Goal: Complete application form

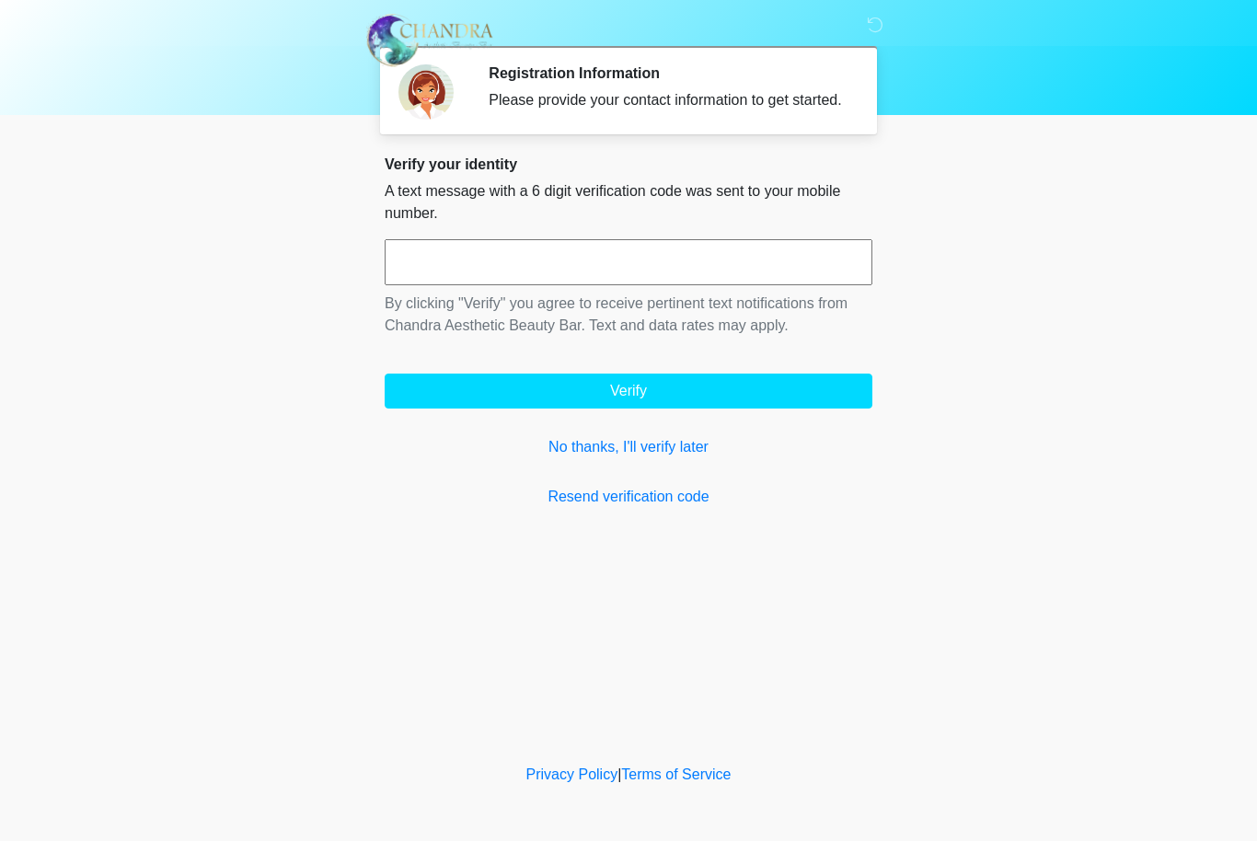
click at [626, 280] on input "text" at bounding box center [629, 262] width 488 height 46
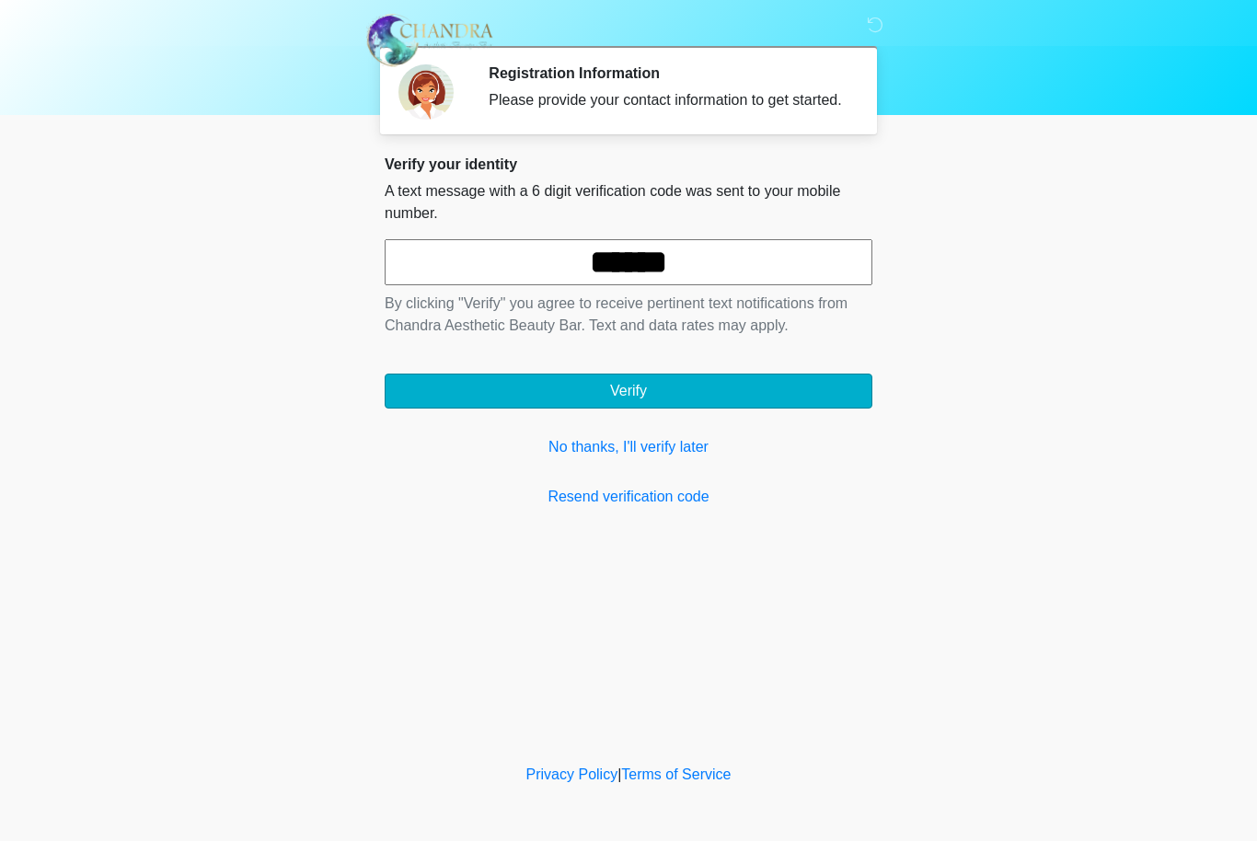
type input "******"
click at [706, 408] on button "Verify" at bounding box center [629, 390] width 488 height 35
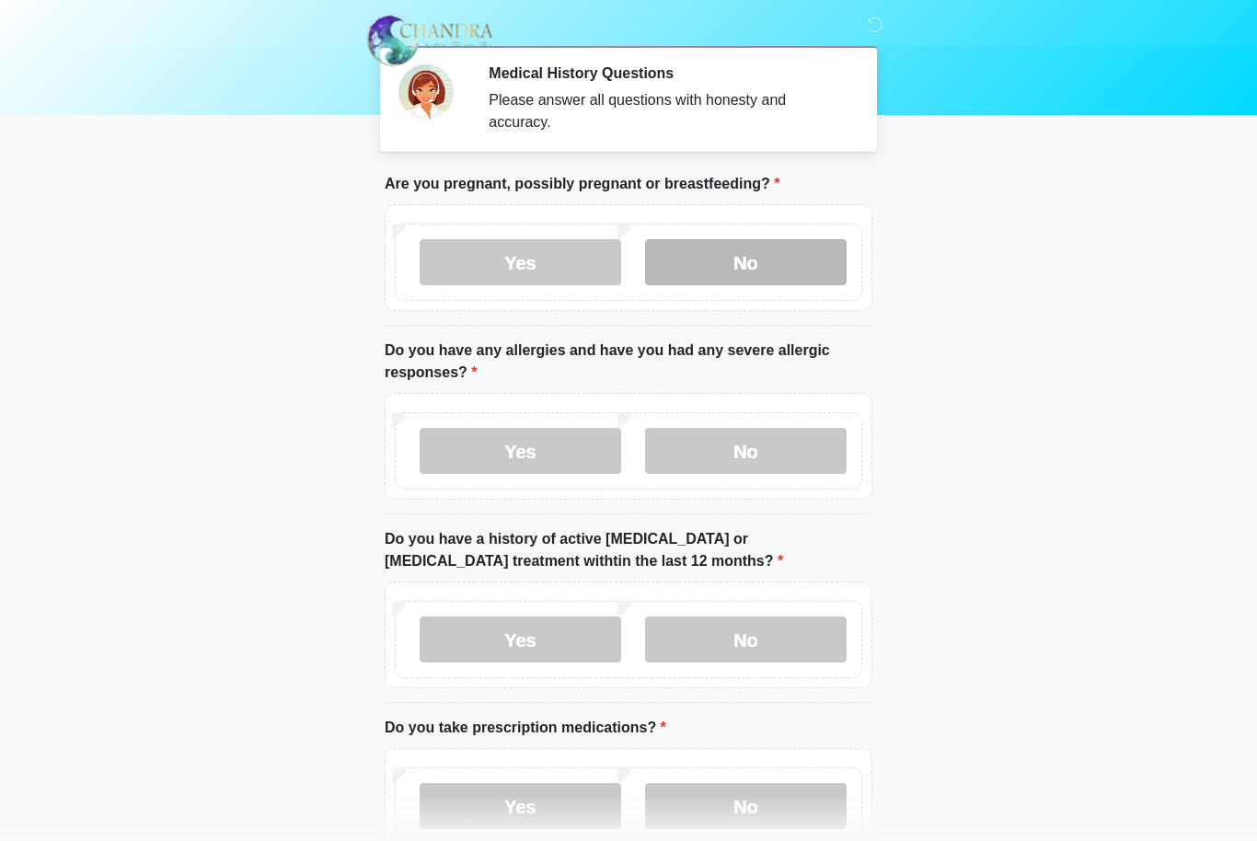
click at [807, 247] on label "No" at bounding box center [745, 262] width 201 height 46
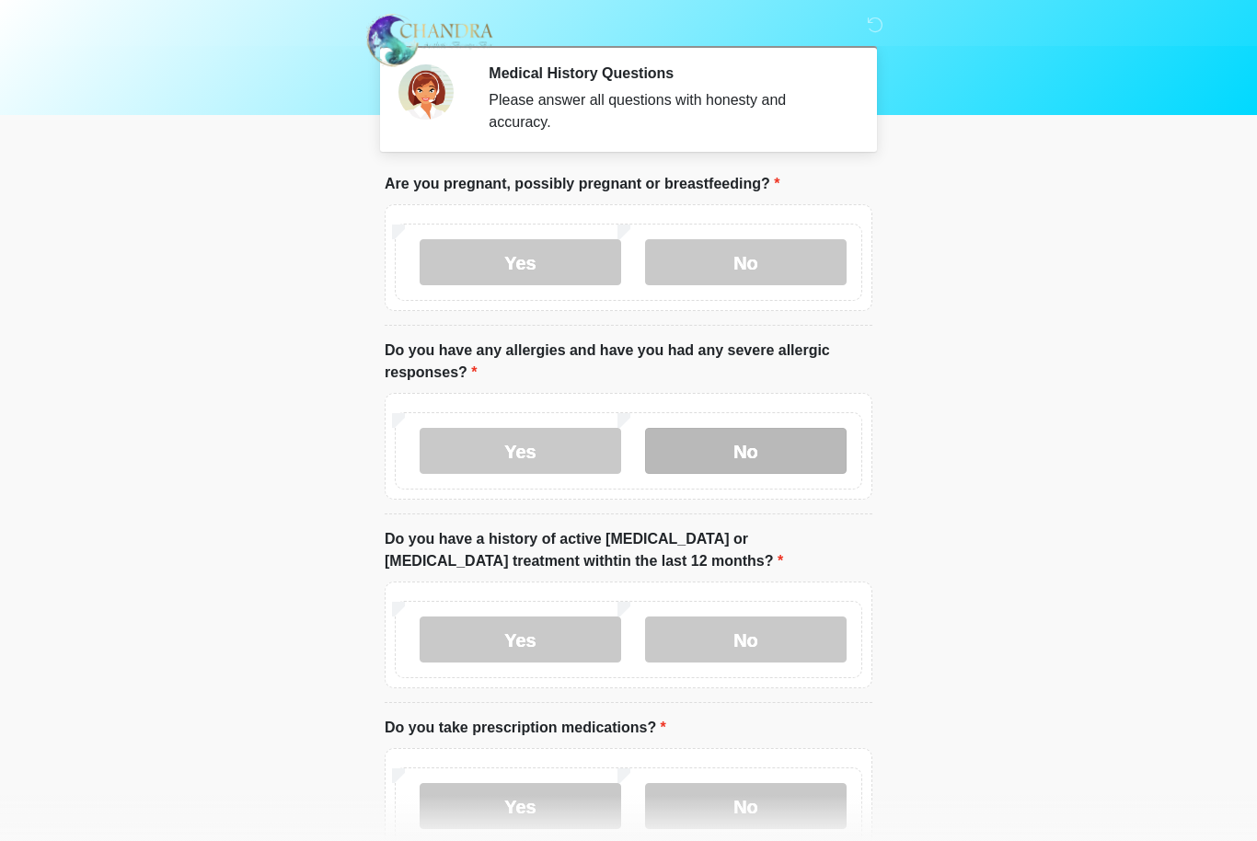
click at [821, 444] on label "No" at bounding box center [745, 451] width 201 height 46
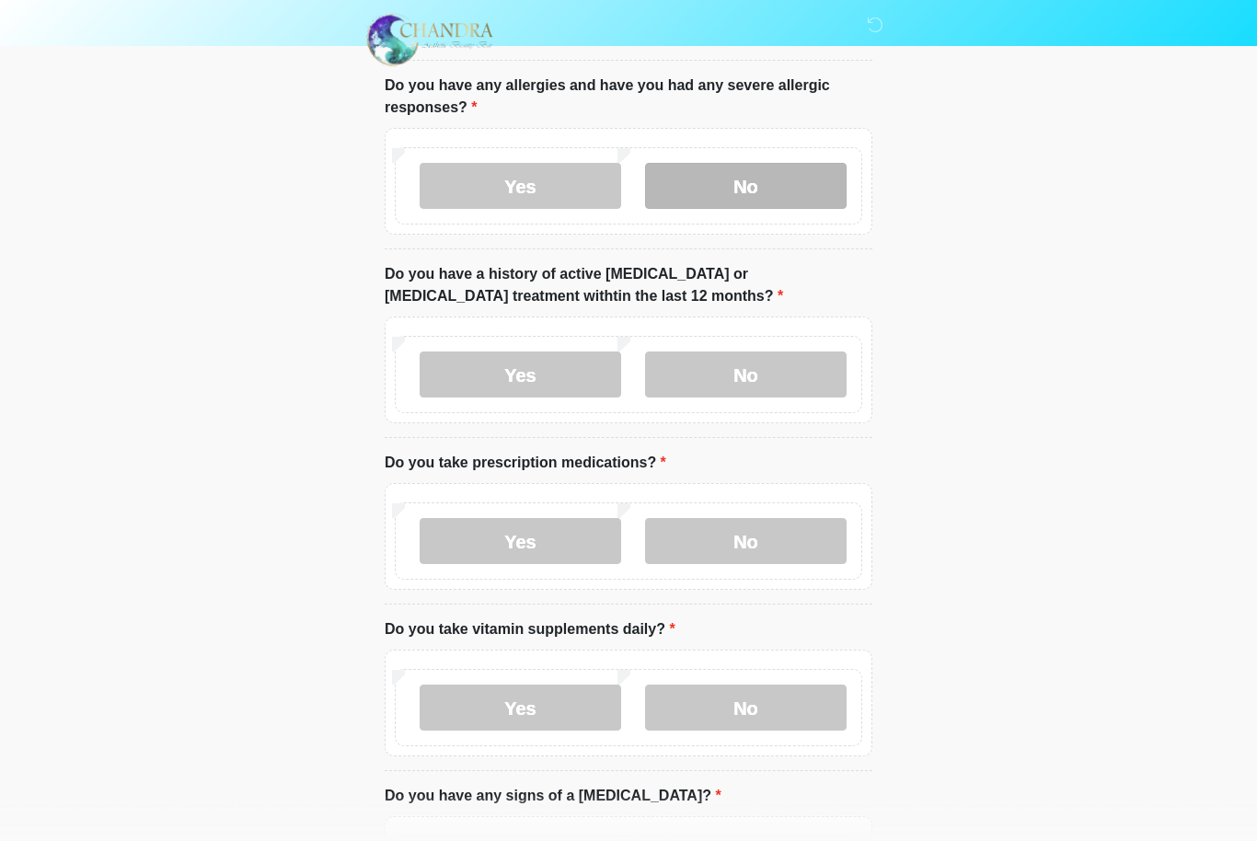
scroll to position [265, 0]
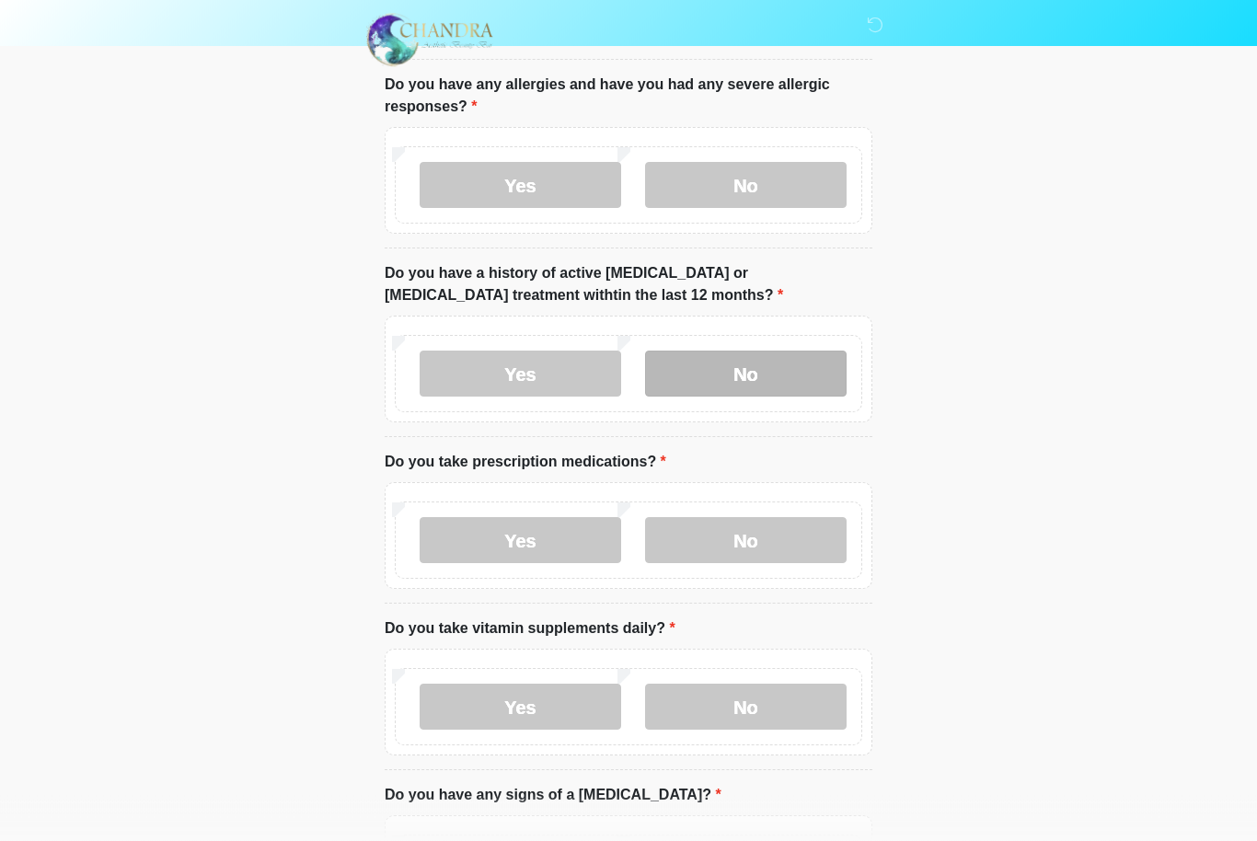
click at [801, 373] on label "No" at bounding box center [745, 374] width 201 height 46
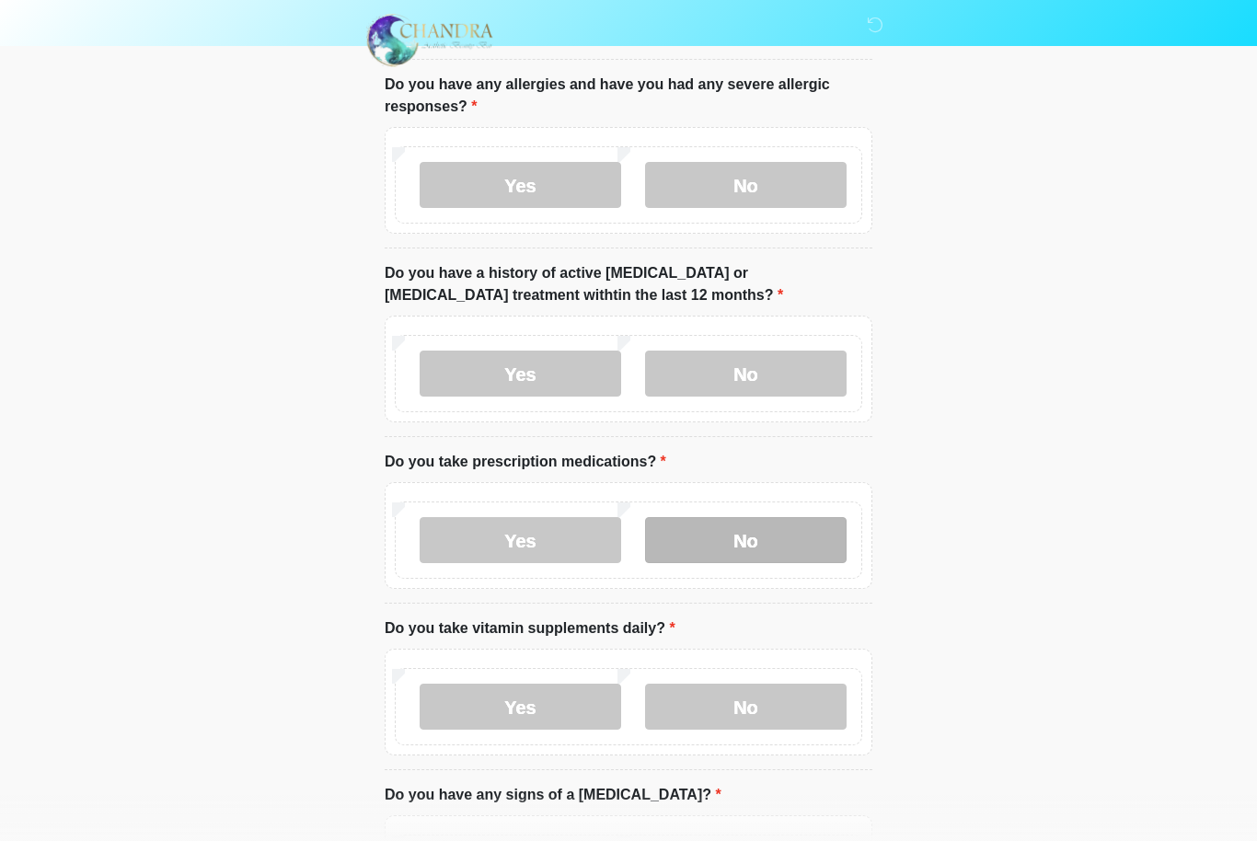
click at [770, 534] on label "No" at bounding box center [745, 540] width 201 height 46
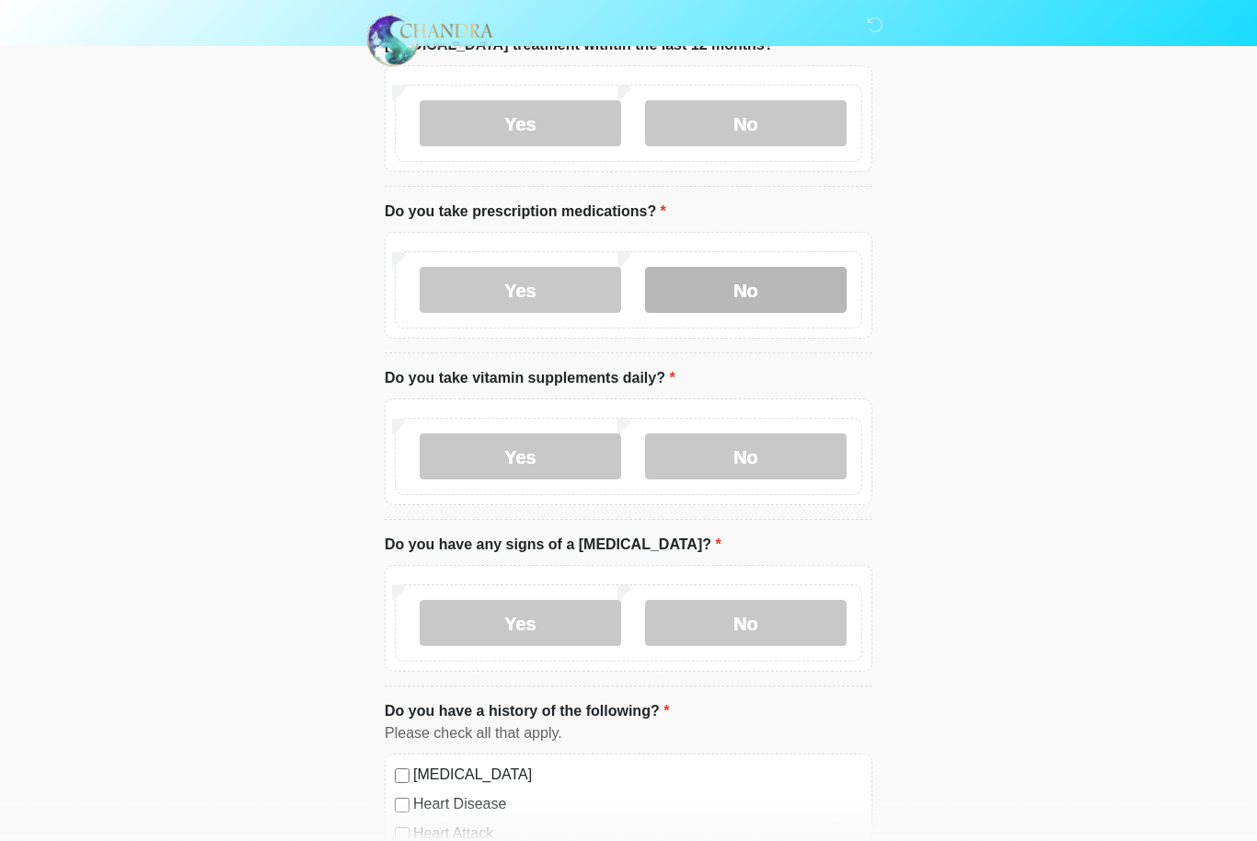
scroll to position [588, 0]
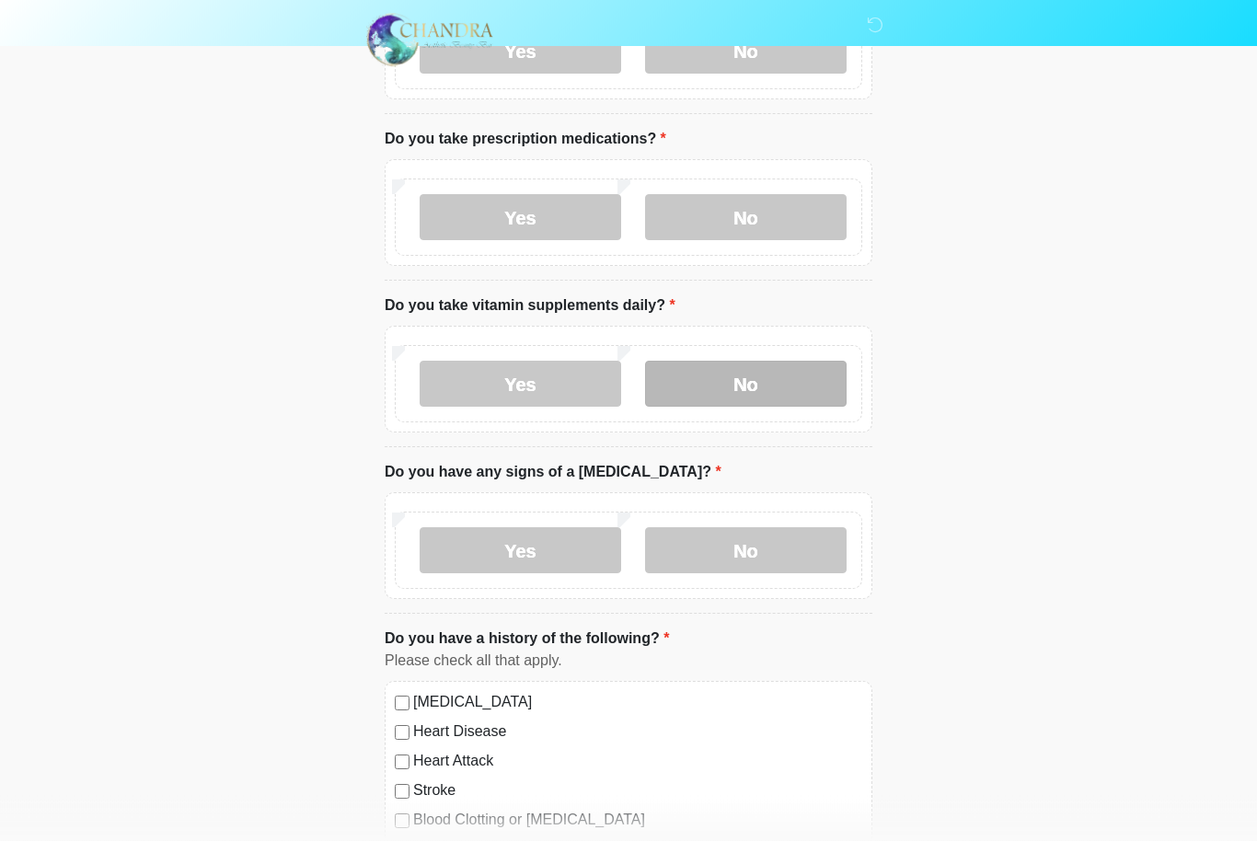
click at [773, 383] on label "No" at bounding box center [745, 385] width 201 height 46
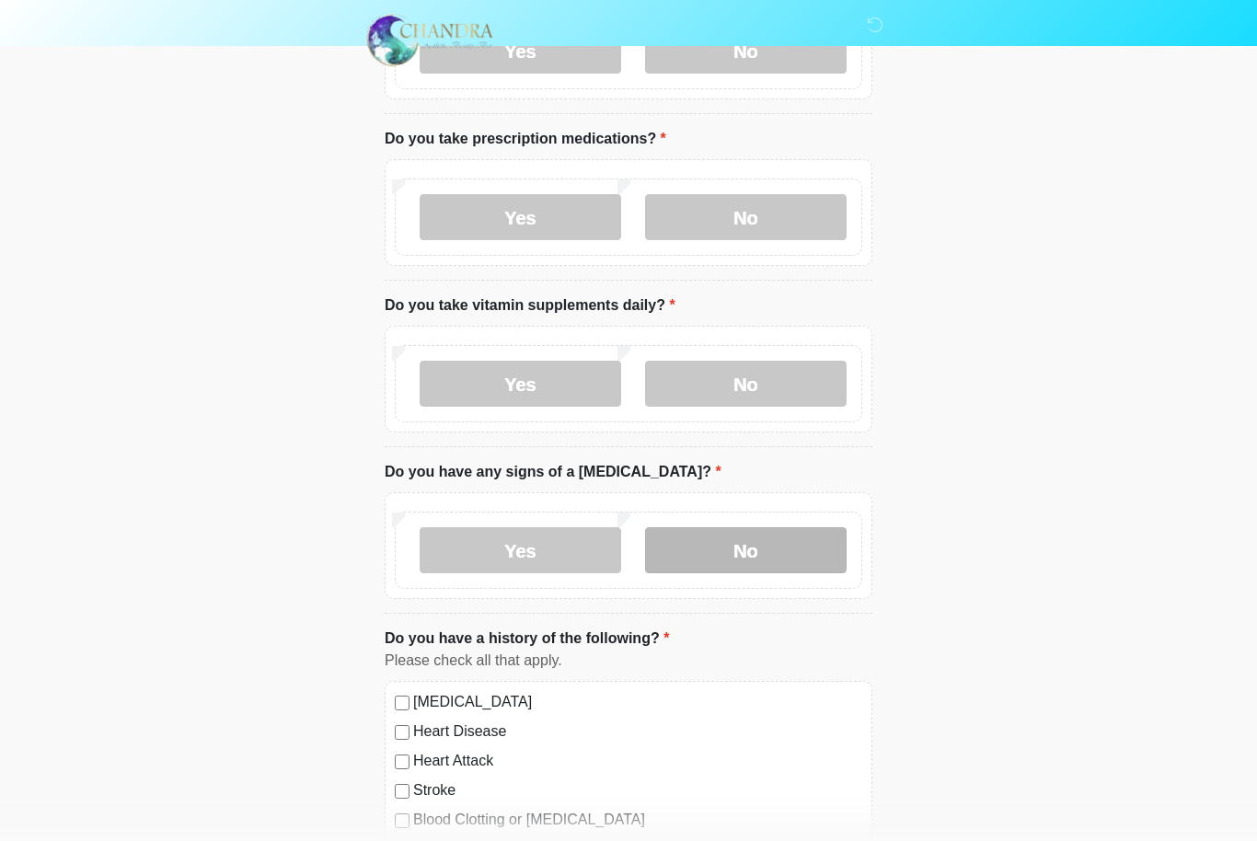
click at [746, 527] on label "No" at bounding box center [745, 550] width 201 height 46
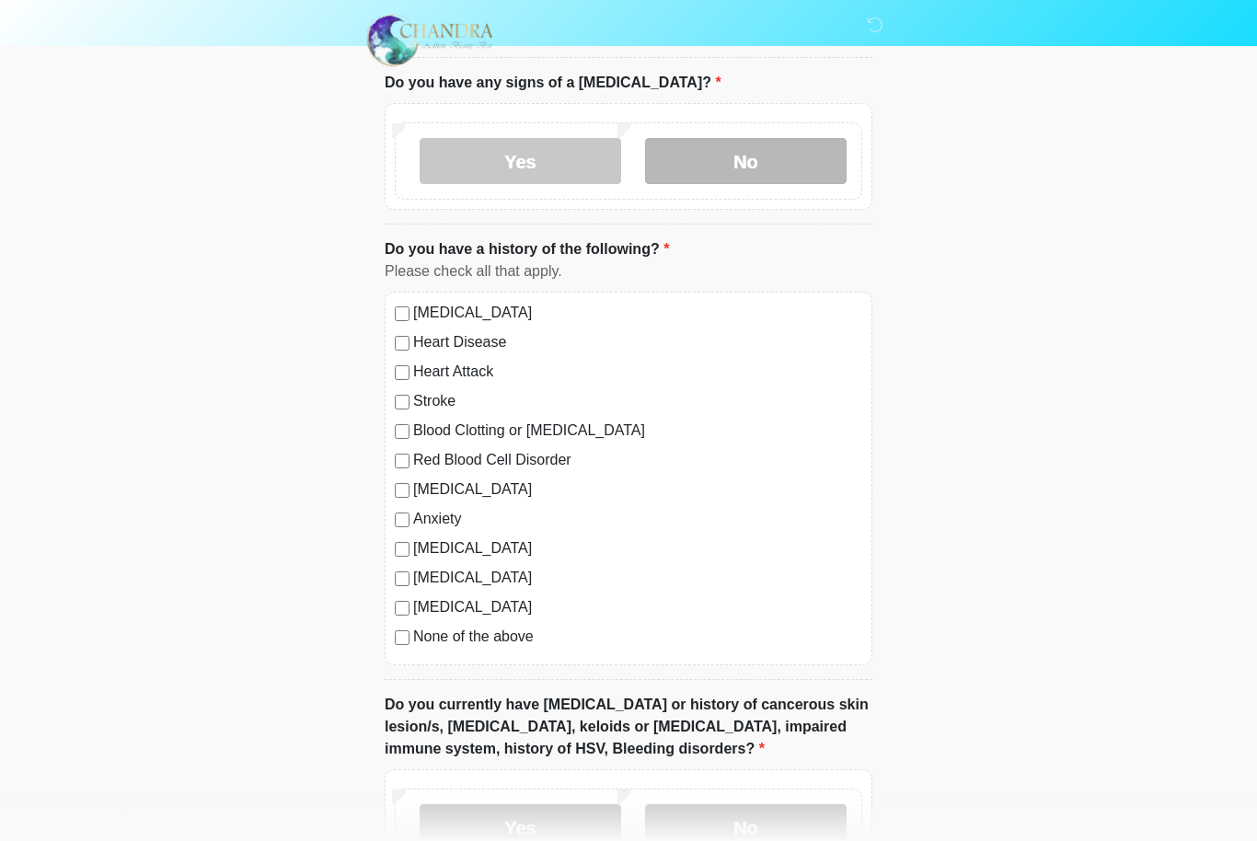
scroll to position [980, 0]
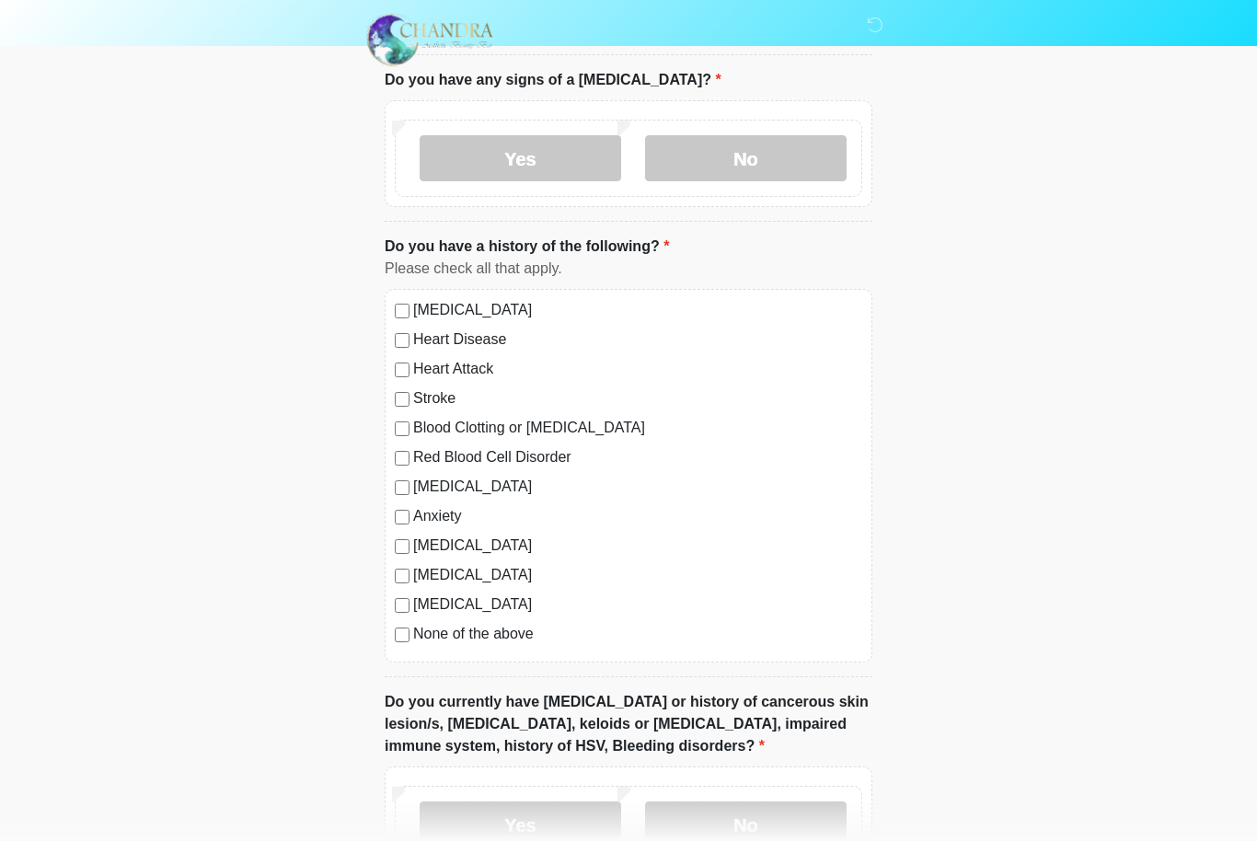
click at [511, 638] on label "None of the above" at bounding box center [637, 635] width 449 height 22
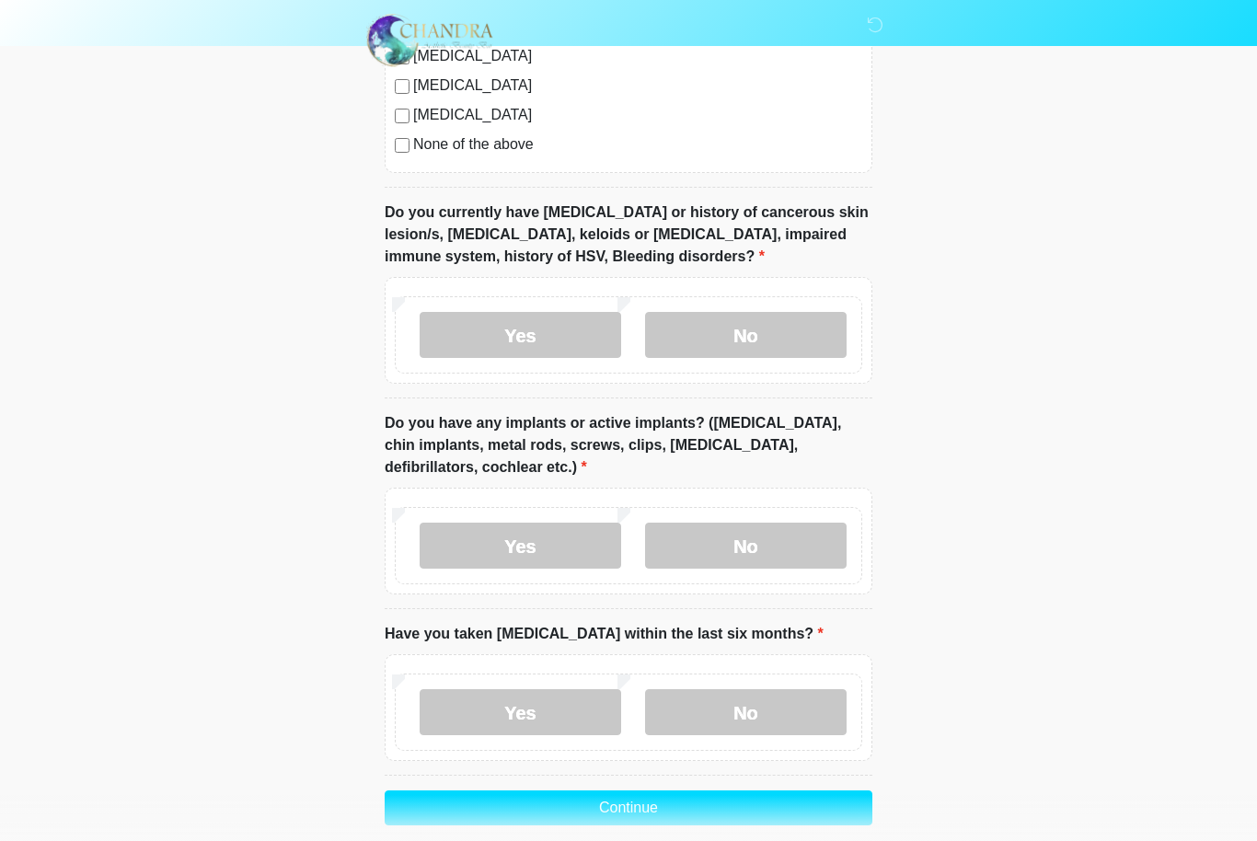
scroll to position [1473, 0]
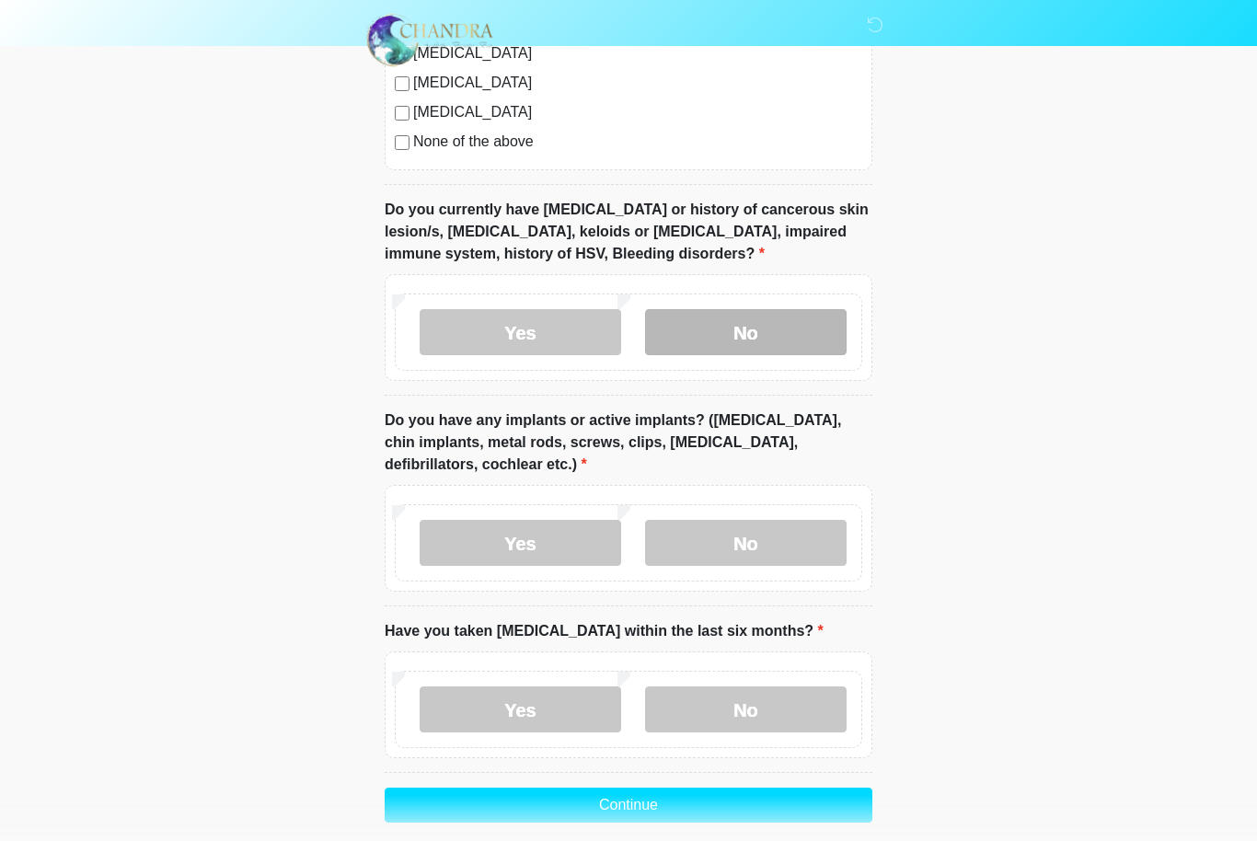
click at [813, 324] on label "No" at bounding box center [745, 332] width 201 height 46
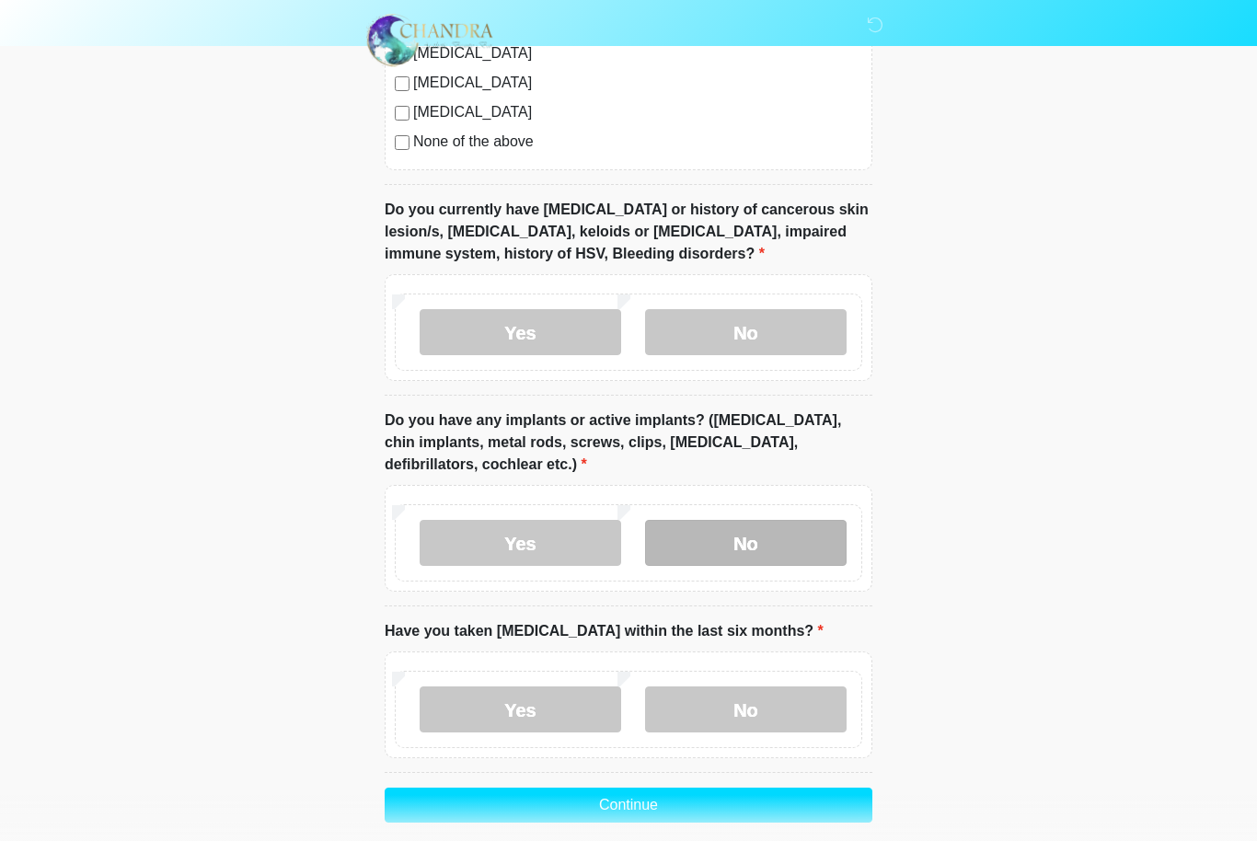
click at [764, 544] on label "No" at bounding box center [745, 543] width 201 height 46
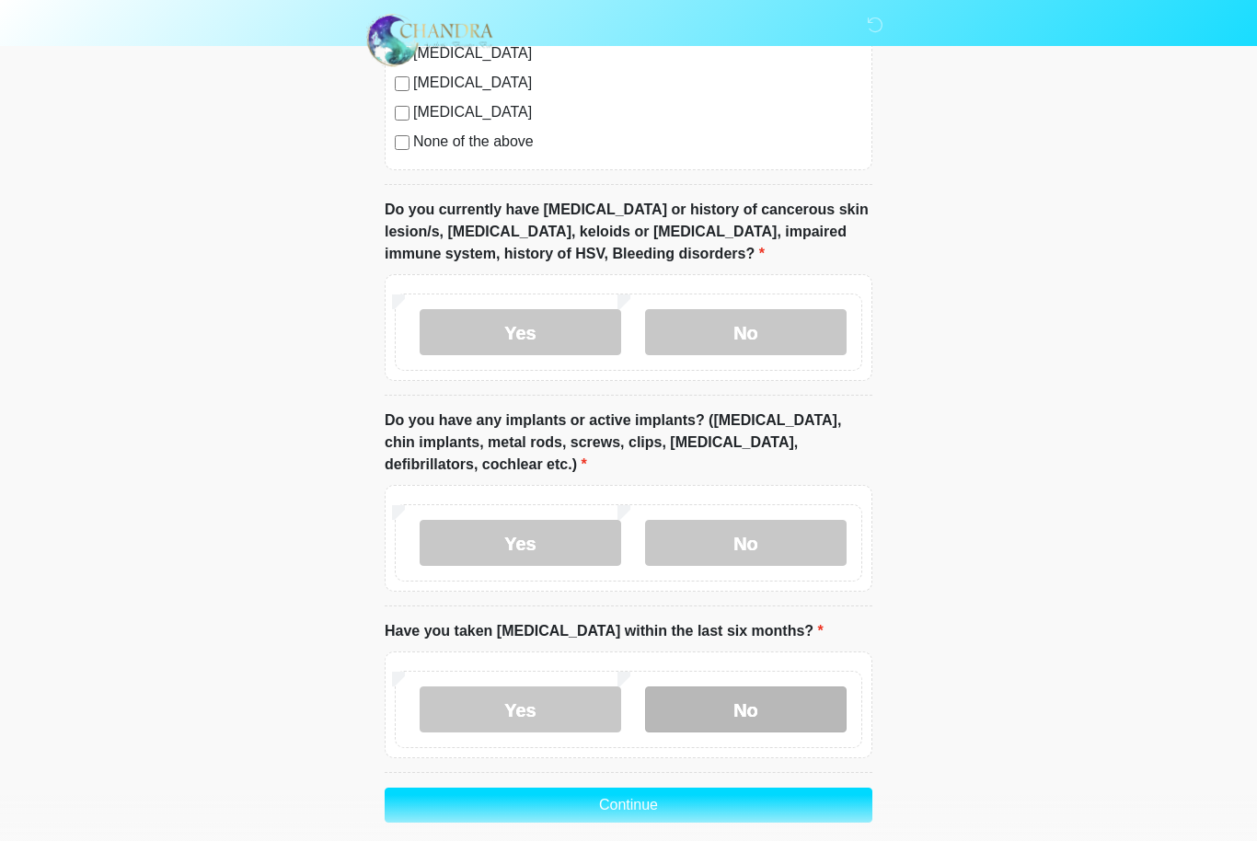
click at [747, 697] on label "No" at bounding box center [745, 709] width 201 height 46
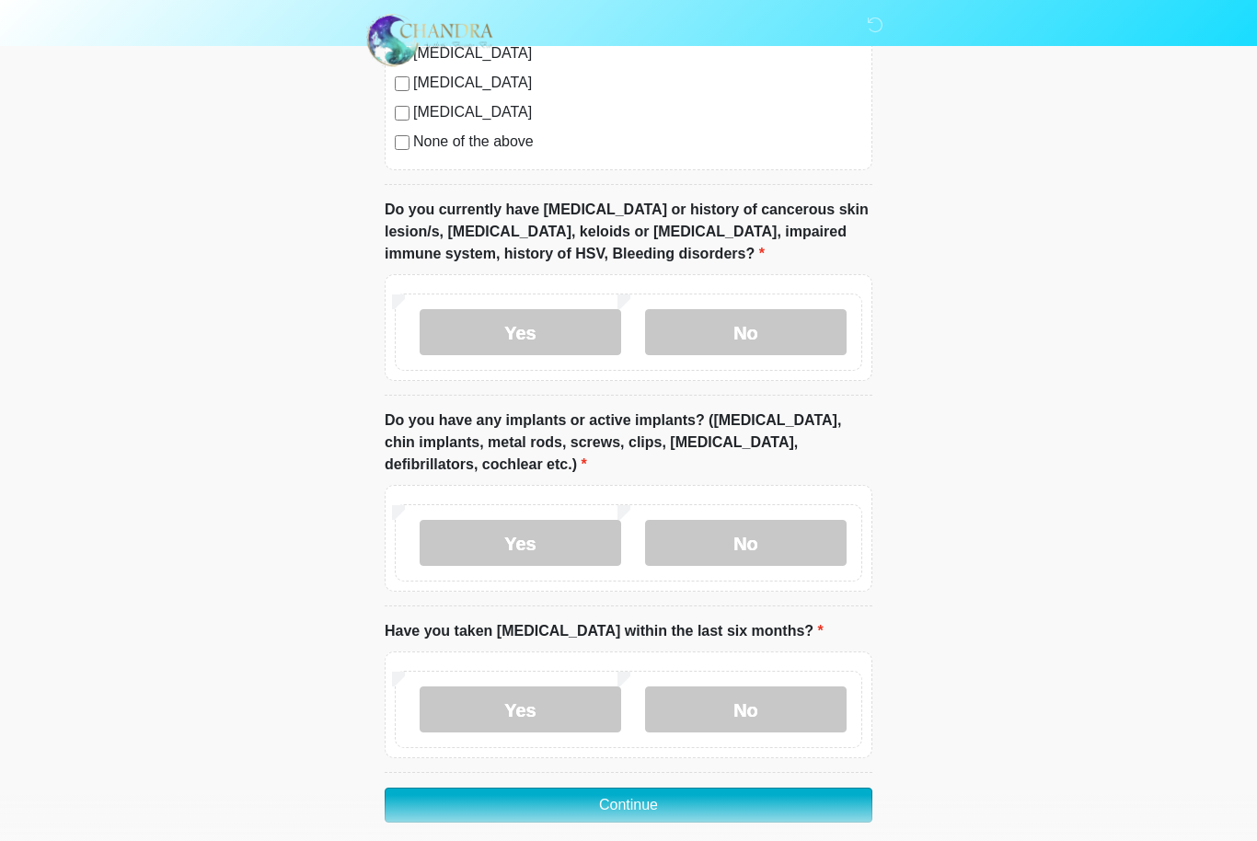
click at [680, 797] on button "Continue" at bounding box center [629, 804] width 488 height 35
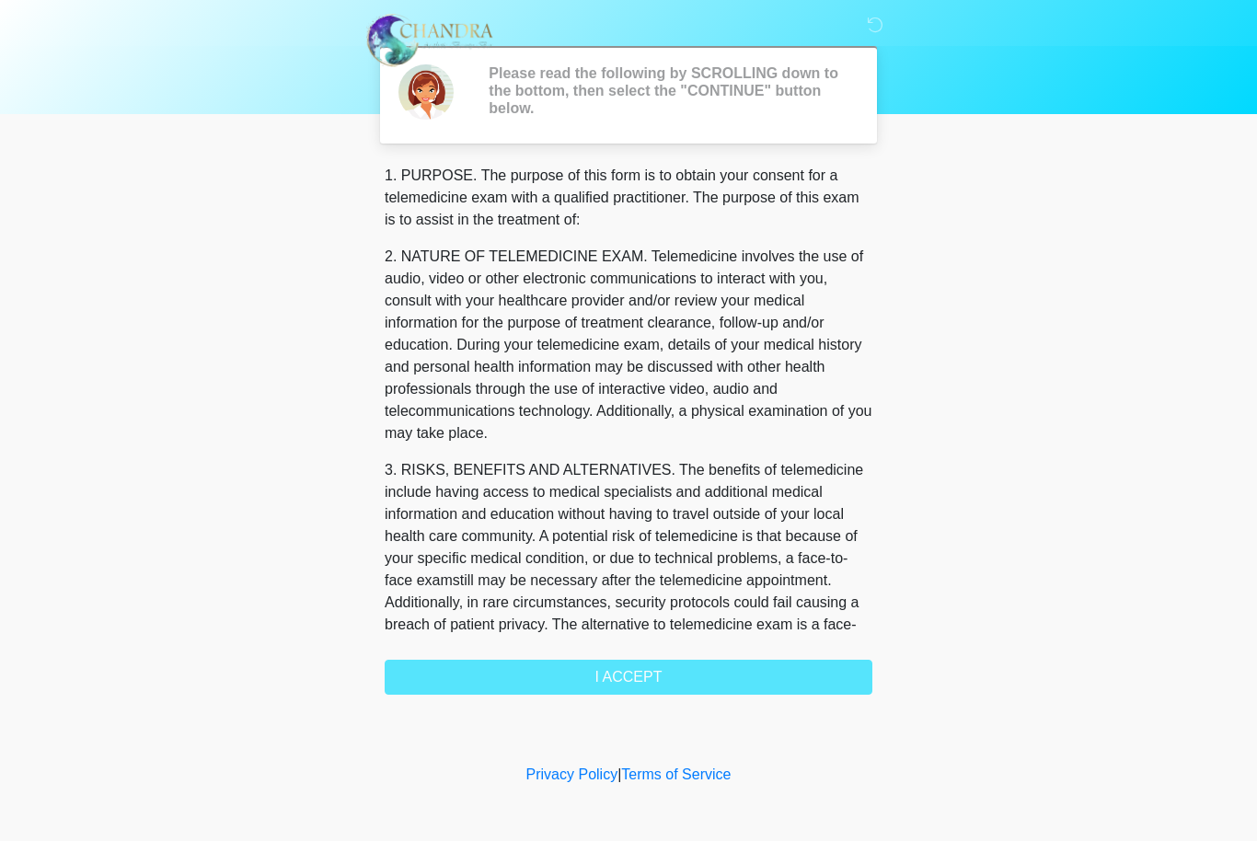
scroll to position [0, 0]
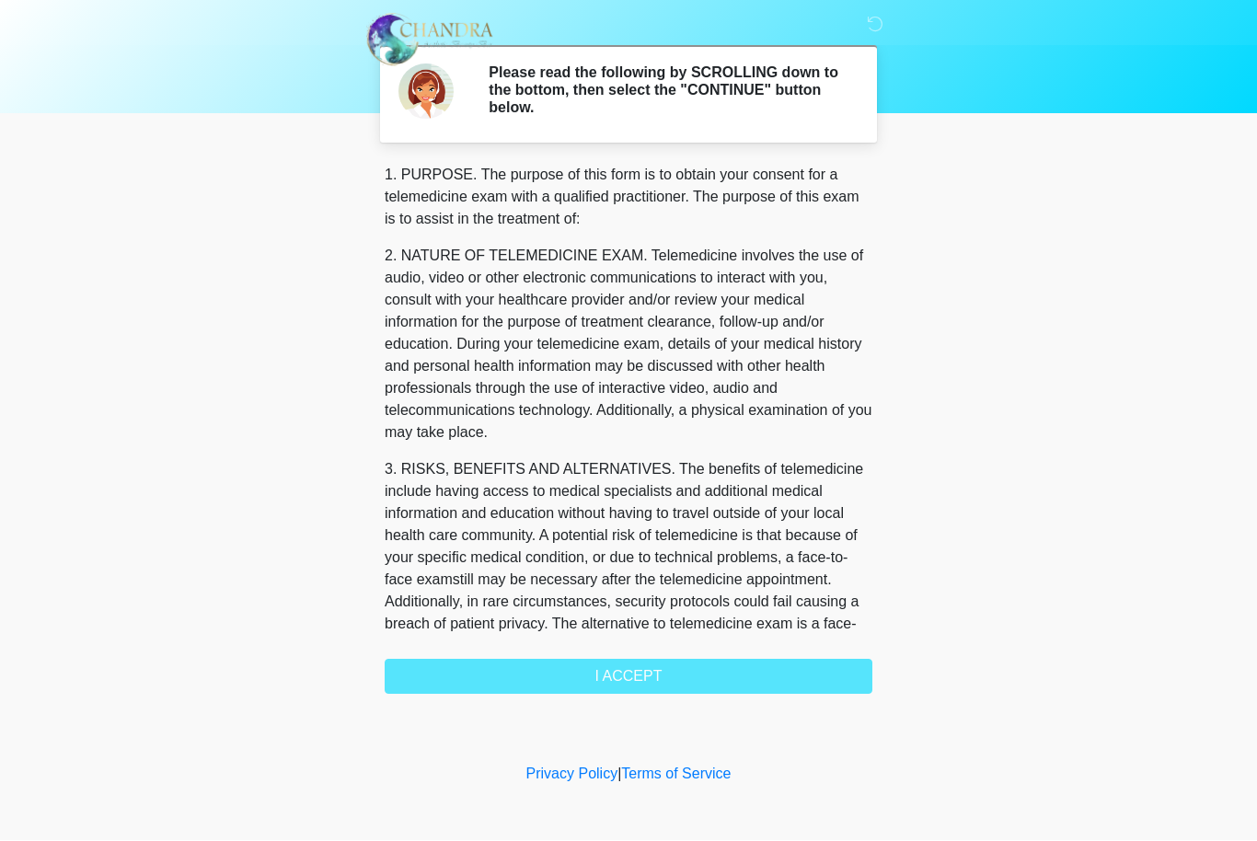
click at [681, 685] on div "1. PURPOSE. The purpose of this form is to obtain your consent for a telemedici…" at bounding box center [629, 430] width 488 height 530
click at [660, 671] on div "1. PURPOSE. The purpose of this form is to obtain your consent for a telemedici…" at bounding box center [629, 430] width 488 height 530
click at [661, 686] on div "1. PURPOSE. The purpose of this form is to obtain your consent for a telemedici…" at bounding box center [629, 430] width 488 height 530
click at [653, 675] on div "1. PURPOSE. The purpose of this form is to obtain your consent for a telemedici…" at bounding box center [629, 430] width 488 height 530
click at [620, 668] on div "1. PURPOSE. The purpose of this form is to obtain your consent for a telemedici…" at bounding box center [629, 430] width 488 height 530
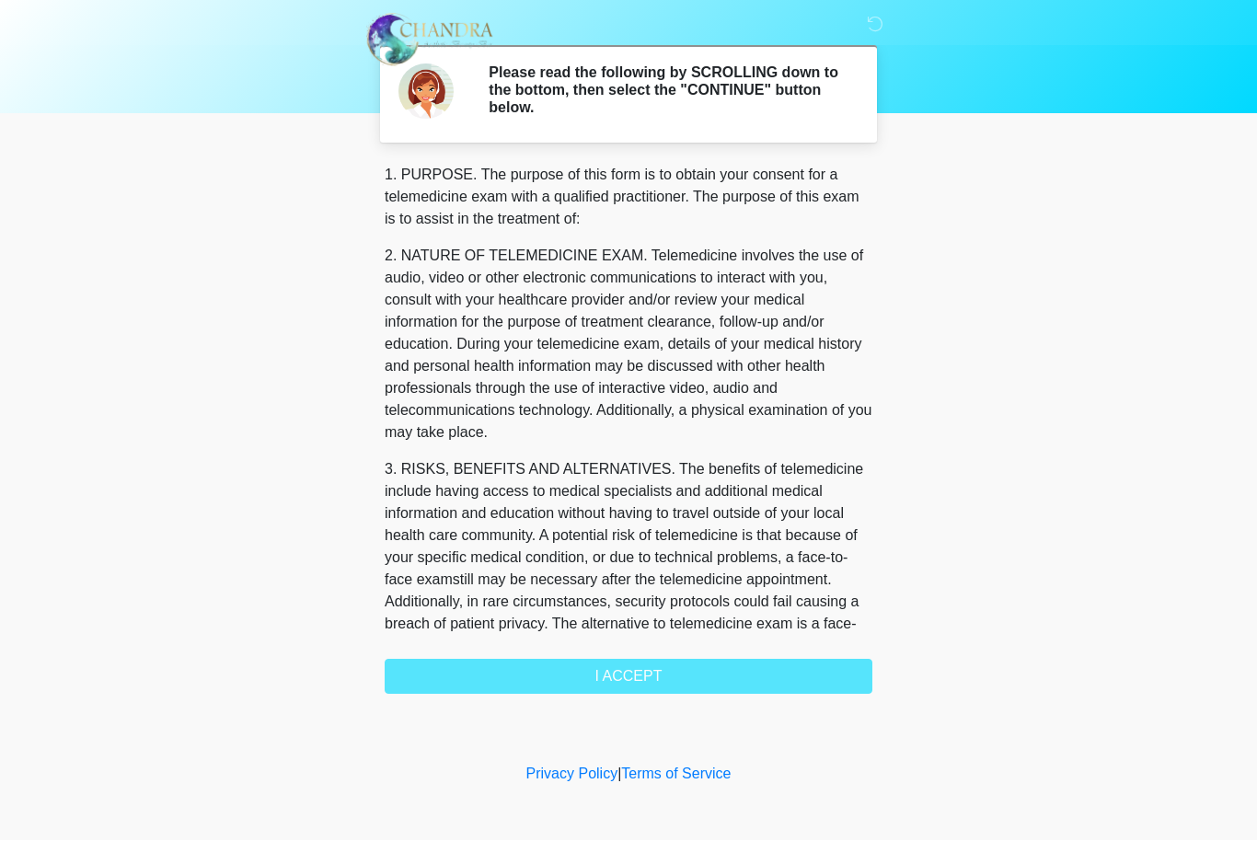
click at [636, 680] on div "1. PURPOSE. The purpose of this form is to obtain your consent for a telemedici…" at bounding box center [629, 430] width 488 height 530
click at [411, 686] on div "1. PURPOSE. The purpose of this form is to obtain your consent for a telemedici…" at bounding box center [629, 430] width 488 height 530
click at [418, 671] on div "1. PURPOSE. The purpose of this form is to obtain your consent for a telemedici…" at bounding box center [629, 430] width 488 height 530
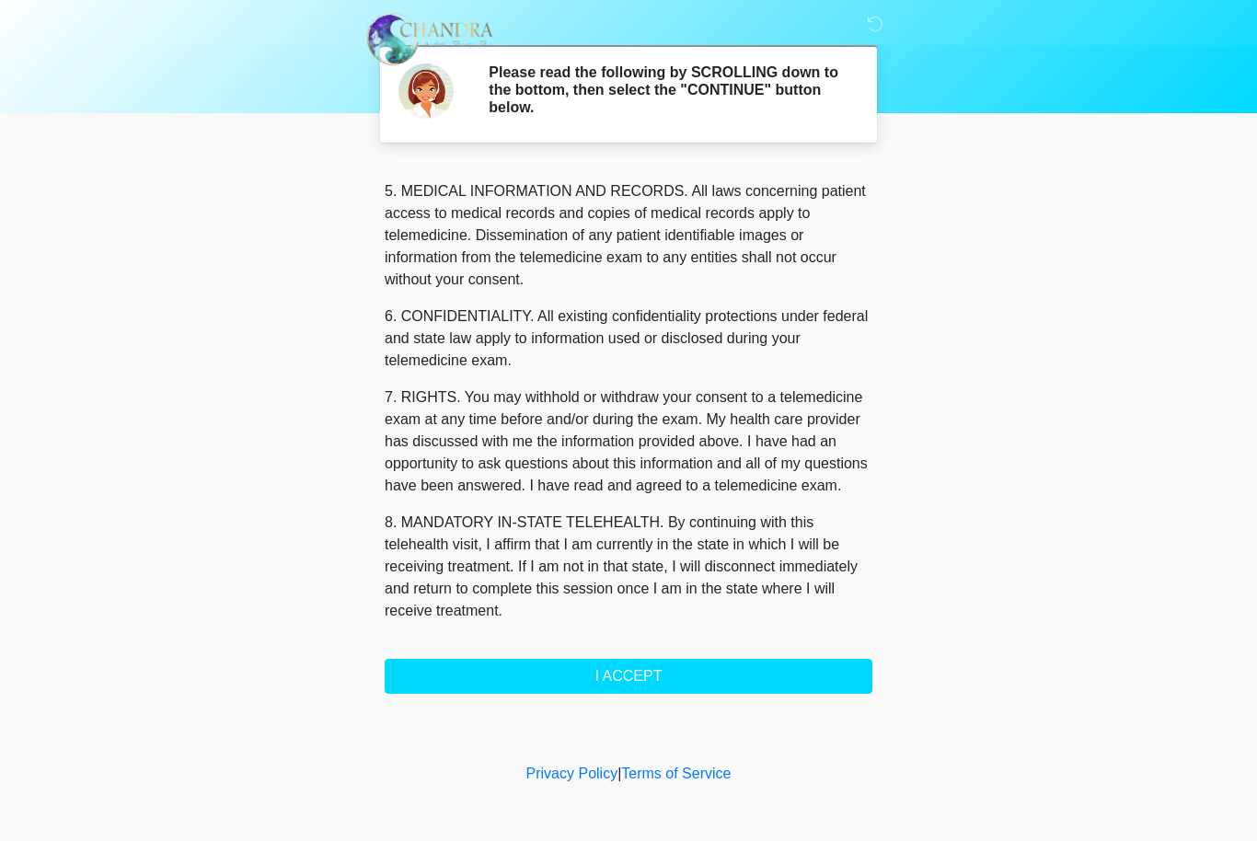
scroll to position [638, 0]
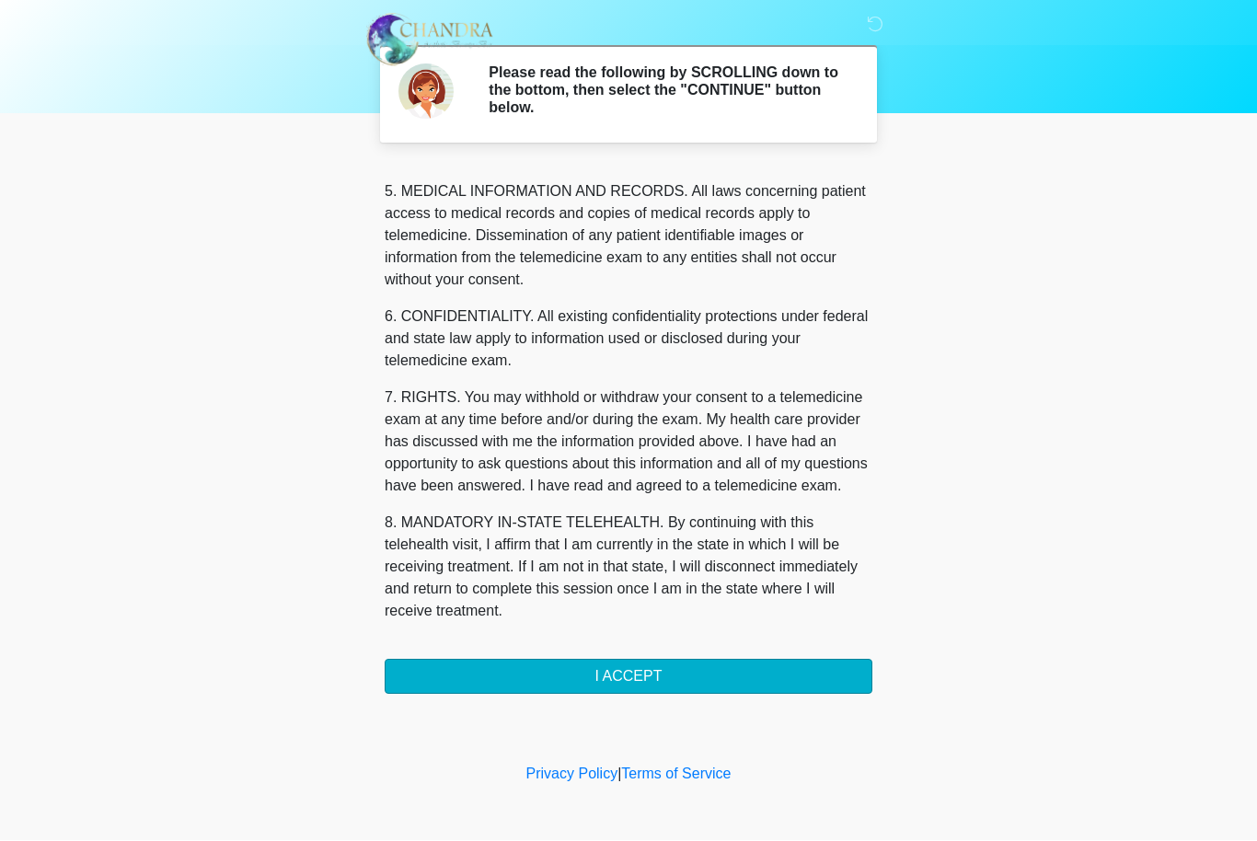
click at [651, 660] on button "I ACCEPT" at bounding box center [629, 677] width 488 height 35
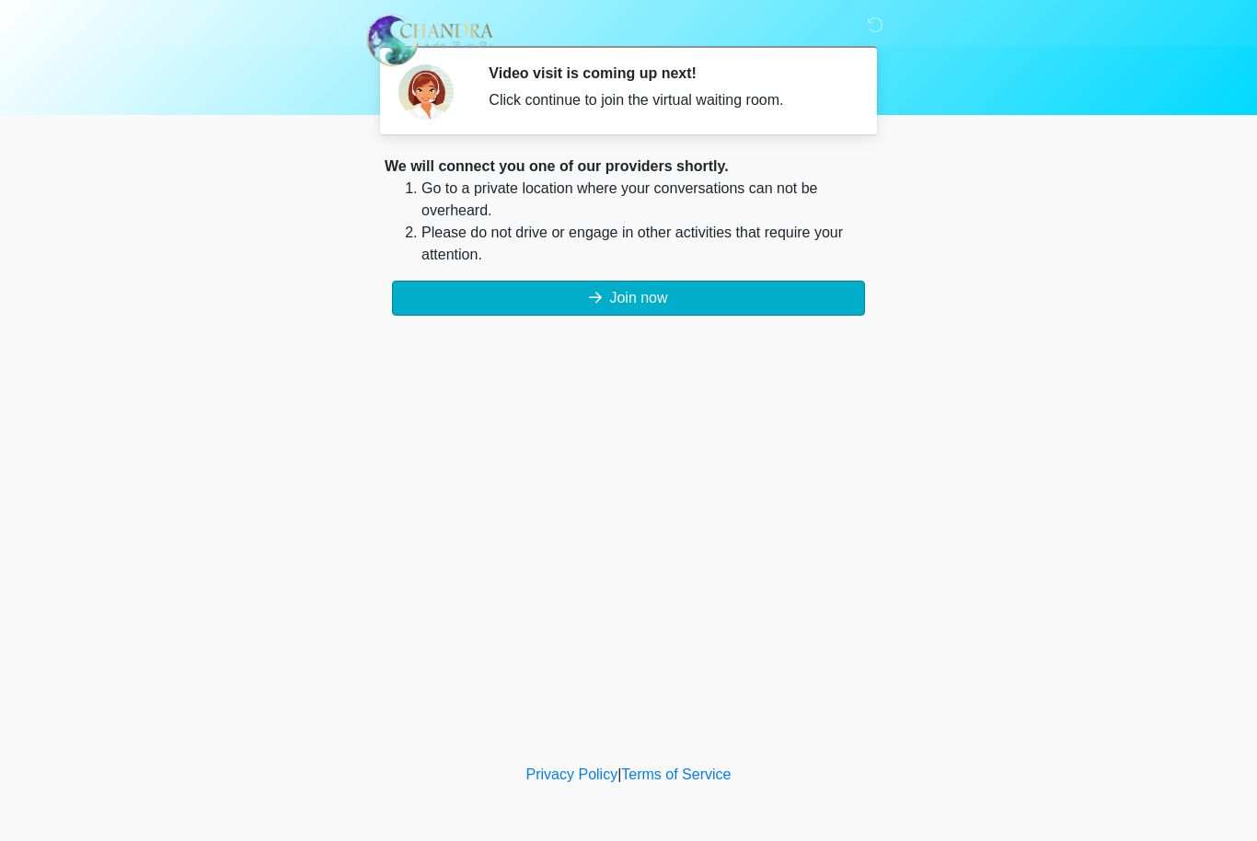
click at [687, 303] on button "Join now" at bounding box center [628, 298] width 473 height 35
